Goal: Download file/media

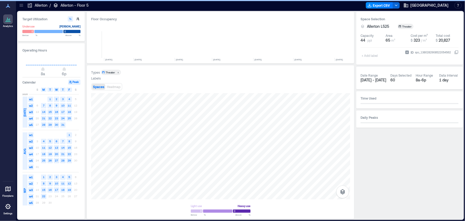
scroll to position [0, 138]
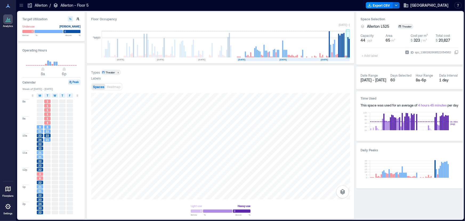
click at [348, 55] on rect at bounding box center [348, 47] width 1 height 20
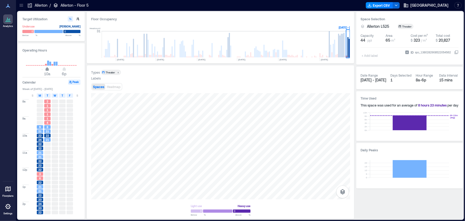
click at [46, 69] on span "10a" at bounding box center [47, 70] width 3 height 2
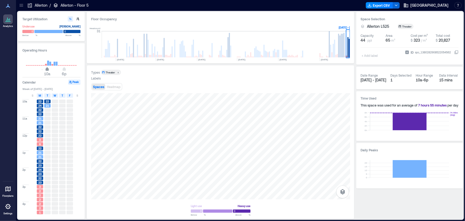
type input "*"
click at [45, 69] on span "9a" at bounding box center [44, 70] width 3 height 2
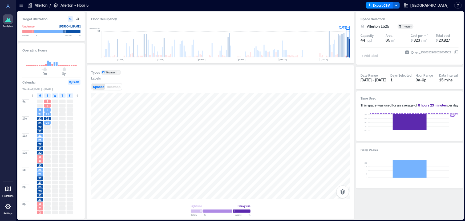
click at [47, 108] on span "8" at bounding box center [48, 110] width 2 height 4
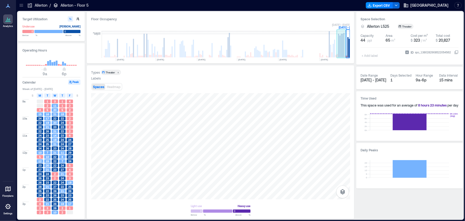
click at [340, 49] on rect at bounding box center [340, 46] width 1 height 22
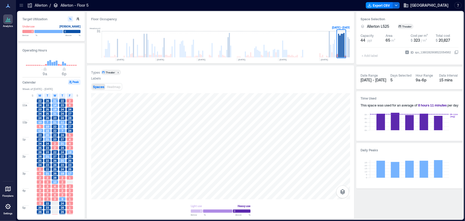
scroll to position [34, 0]
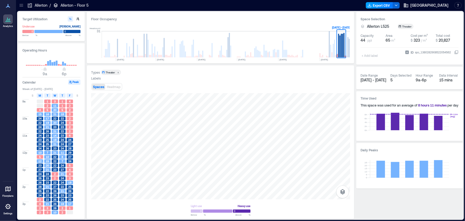
click at [393, 6] on button "Export CSV" at bounding box center [379, 5] width 27 height 6
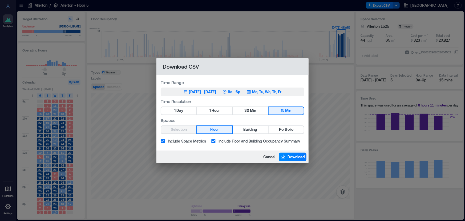
click at [214, 92] on div "Sep 15, 2025 - Sep 19, 2025" at bounding box center [202, 91] width 27 height 5
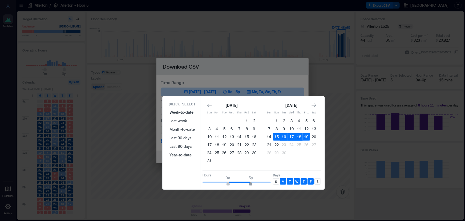
type input "**"
click at [252, 183] on span "6p" at bounding box center [253, 184] width 3 height 2
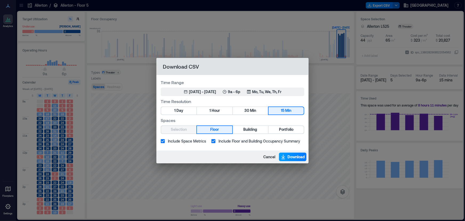
click at [292, 155] on span "Download" at bounding box center [296, 156] width 17 height 5
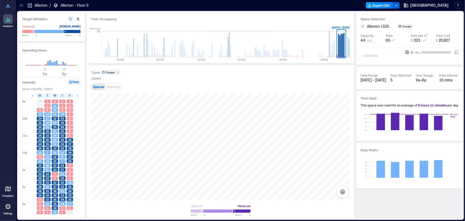
click at [393, 3] on button "Export CSV" at bounding box center [379, 5] width 27 height 6
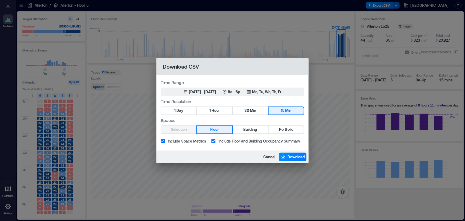
click at [173, 141] on span "Include Space Metrics" at bounding box center [187, 141] width 38 height 6
click at [219, 141] on span "Include Floor and Building Occupancy Summary" at bounding box center [260, 141] width 82 height 6
click at [190, 138] on span "Include Space Metrics" at bounding box center [187, 141] width 38 height 6
click at [293, 155] on span "Download" at bounding box center [296, 156] width 17 height 5
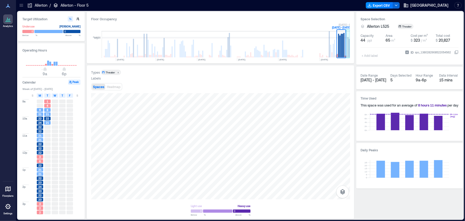
drag, startPoint x: 341, startPoint y: 54, endPoint x: 348, endPoint y: 55, distance: 7.5
click at [348, 55] on g at bounding box center [158, 44] width 384 height 27
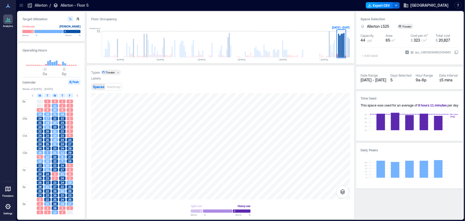
click at [388, 8] on button "Export CSV" at bounding box center [379, 5] width 27 height 6
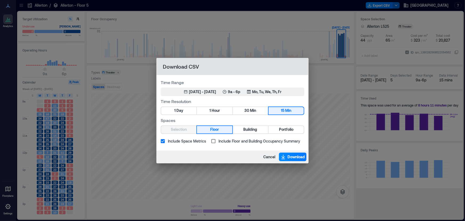
click at [181, 141] on span "Include Space Metrics" at bounding box center [187, 141] width 38 height 6
click at [290, 126] on span "Portfolio" at bounding box center [286, 129] width 14 height 7
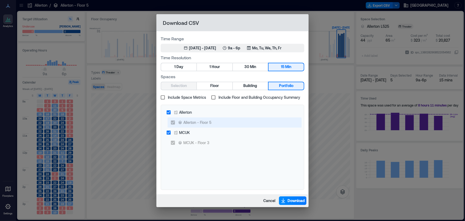
click at [175, 120] on label "Allerton - Floor 5" at bounding box center [231, 122] width 126 height 10
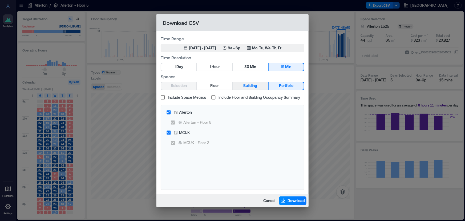
click at [250, 86] on span "Building" at bounding box center [251, 85] width 14 height 7
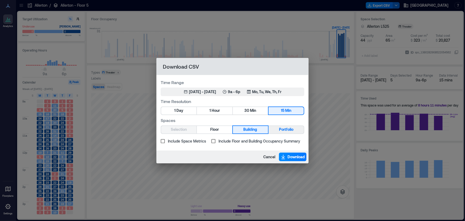
click at [286, 130] on span "Portfolio" at bounding box center [286, 129] width 14 height 7
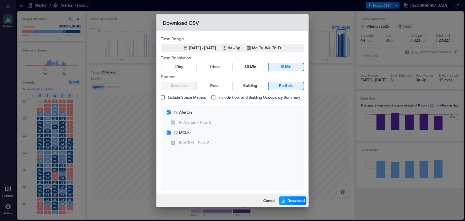
click at [301, 199] on span "Download" at bounding box center [296, 200] width 17 height 5
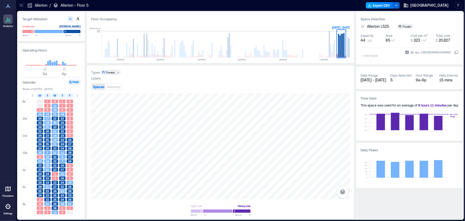
click at [393, 5] on button "Export CSV" at bounding box center [379, 5] width 27 height 6
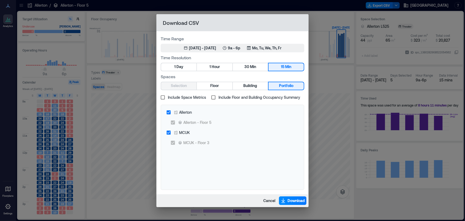
click at [220, 92] on label "Include Floor and Building Occupancy Summary" at bounding box center [254, 97] width 92 height 10
click at [220, 96] on span "Include Floor and Building Occupancy Summary" at bounding box center [260, 97] width 82 height 6
click at [222, 96] on span "Include Floor and Building Occupancy Summary" at bounding box center [260, 97] width 82 height 6
click at [296, 200] on button "Download" at bounding box center [292, 200] width 27 height 9
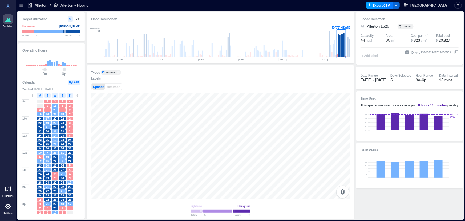
click at [392, 7] on button "Export CSV" at bounding box center [379, 5] width 27 height 6
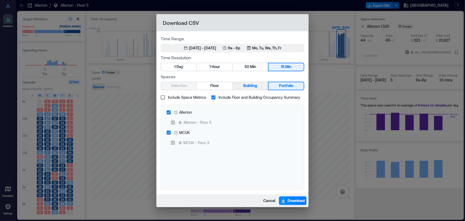
click at [253, 87] on span "Building" at bounding box center [251, 85] width 14 height 7
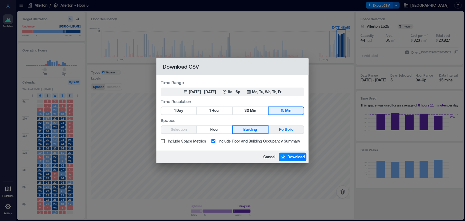
click at [285, 131] on span "Portfolio" at bounding box center [286, 129] width 14 height 7
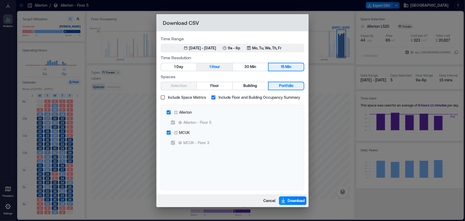
click at [213, 66] on span "Hour" at bounding box center [216, 66] width 8 height 7
click at [289, 197] on button "Download" at bounding box center [292, 200] width 27 height 9
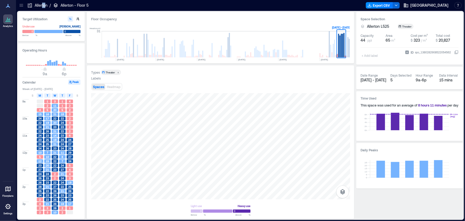
click at [38, 5] on p "Allerton" at bounding box center [41, 5] width 13 height 5
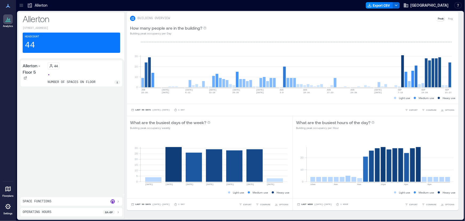
click at [21, 5] on icon at bounding box center [21, 5] width 5 height 5
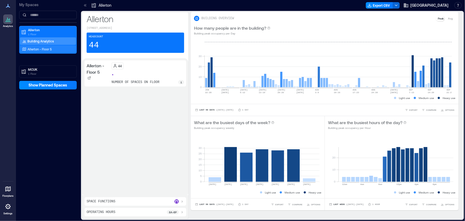
click at [35, 47] on p "Allerton - Floor 5" at bounding box center [39, 49] width 24 height 4
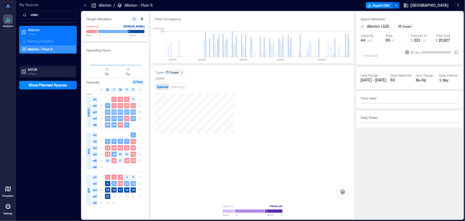
click at [32, 67] on p "MCUK" at bounding box center [50, 69] width 45 height 4
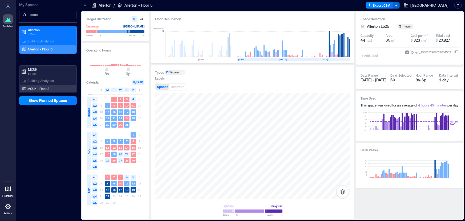
click at [34, 86] on p "MCUK - Floor 3" at bounding box center [38, 88] width 22 height 4
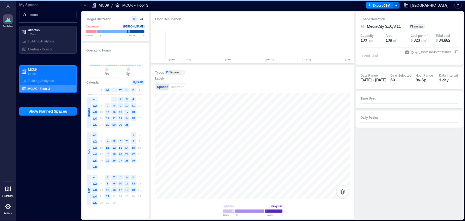
scroll to position [0, 228]
